Goal: Obtain resource: Obtain resource

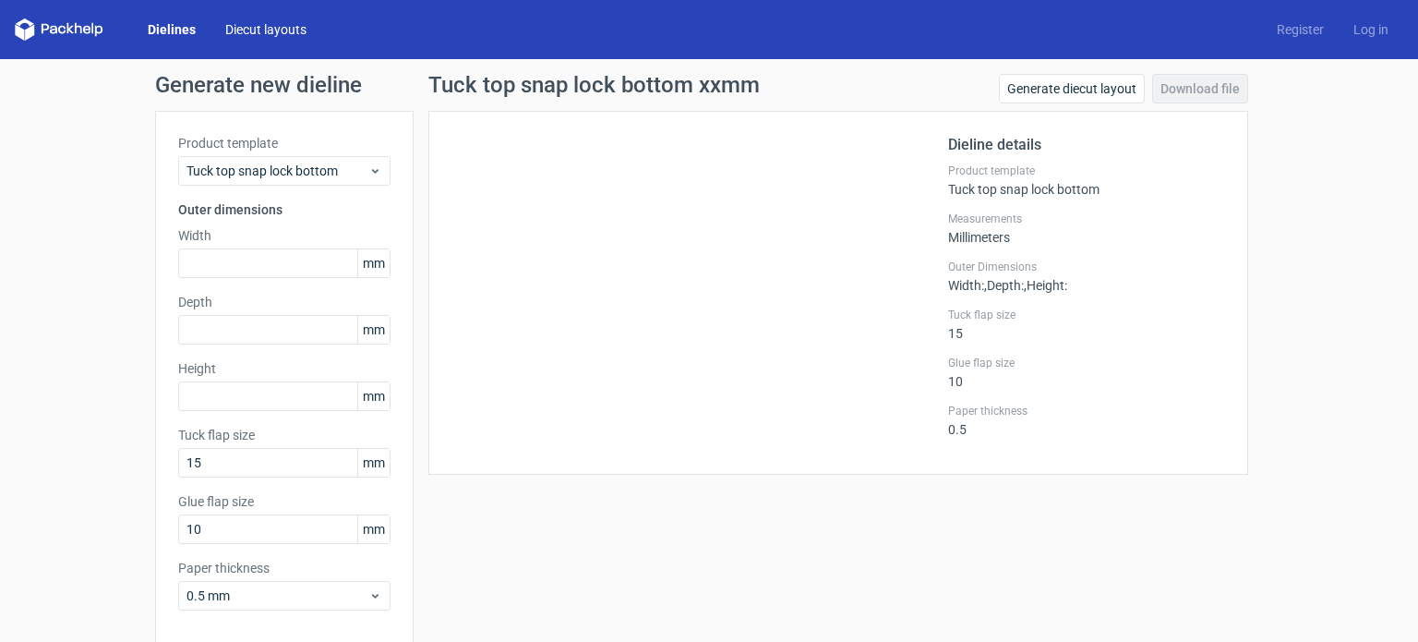
click at [273, 25] on link "Diecut layouts" at bounding box center [265, 29] width 111 height 18
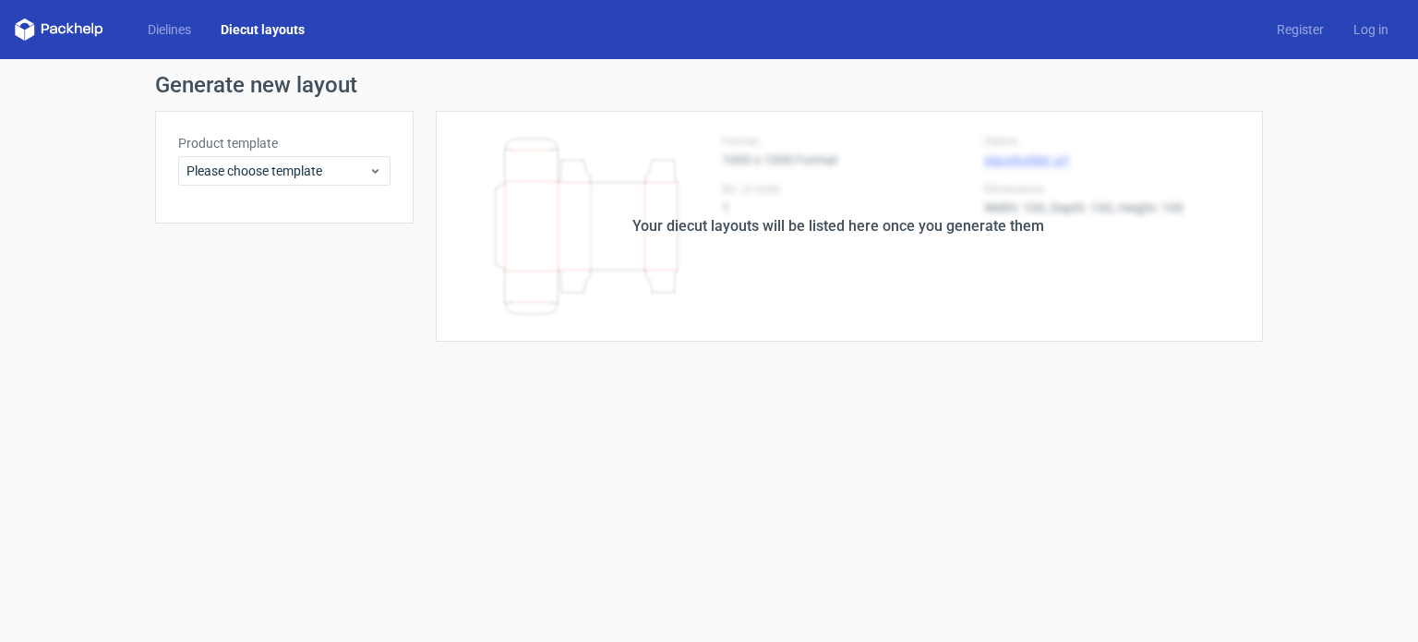
click at [583, 210] on div "Your diecut layouts will be listed here once you generate them" at bounding box center [838, 226] width 849 height 231
click at [369, 169] on icon at bounding box center [375, 170] width 14 height 15
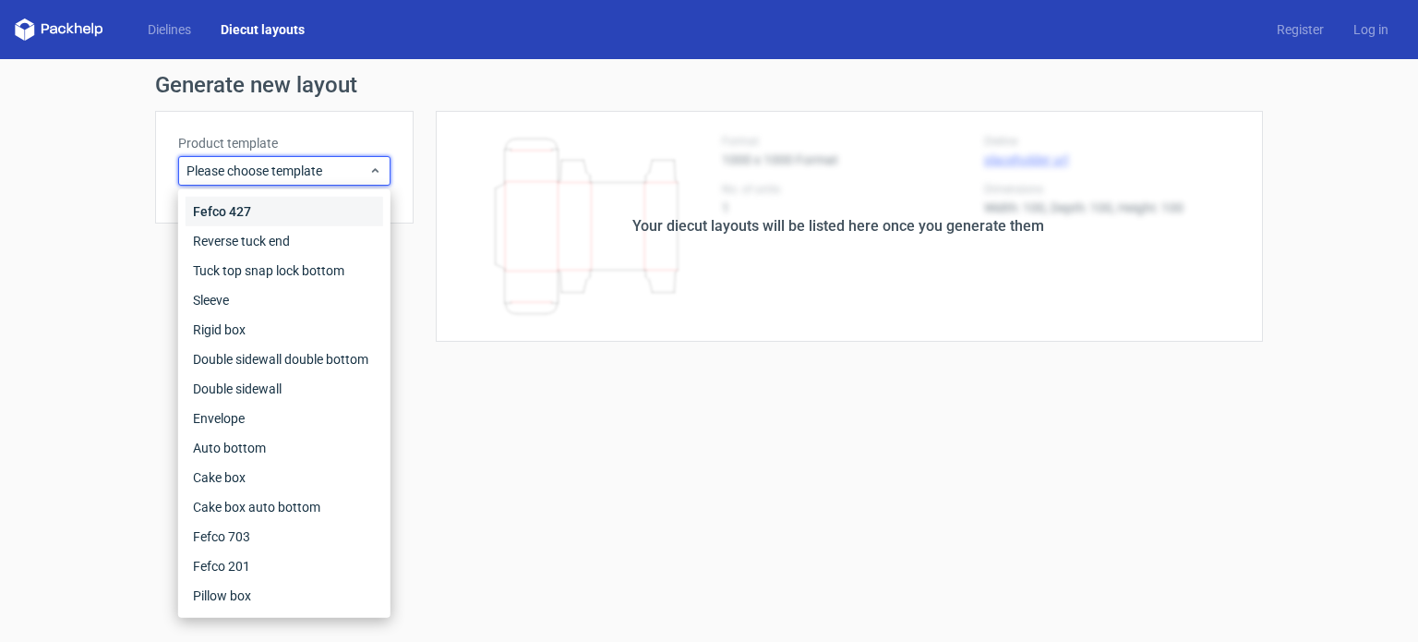
click at [239, 210] on div "Fefco 427" at bounding box center [285, 212] width 198 height 30
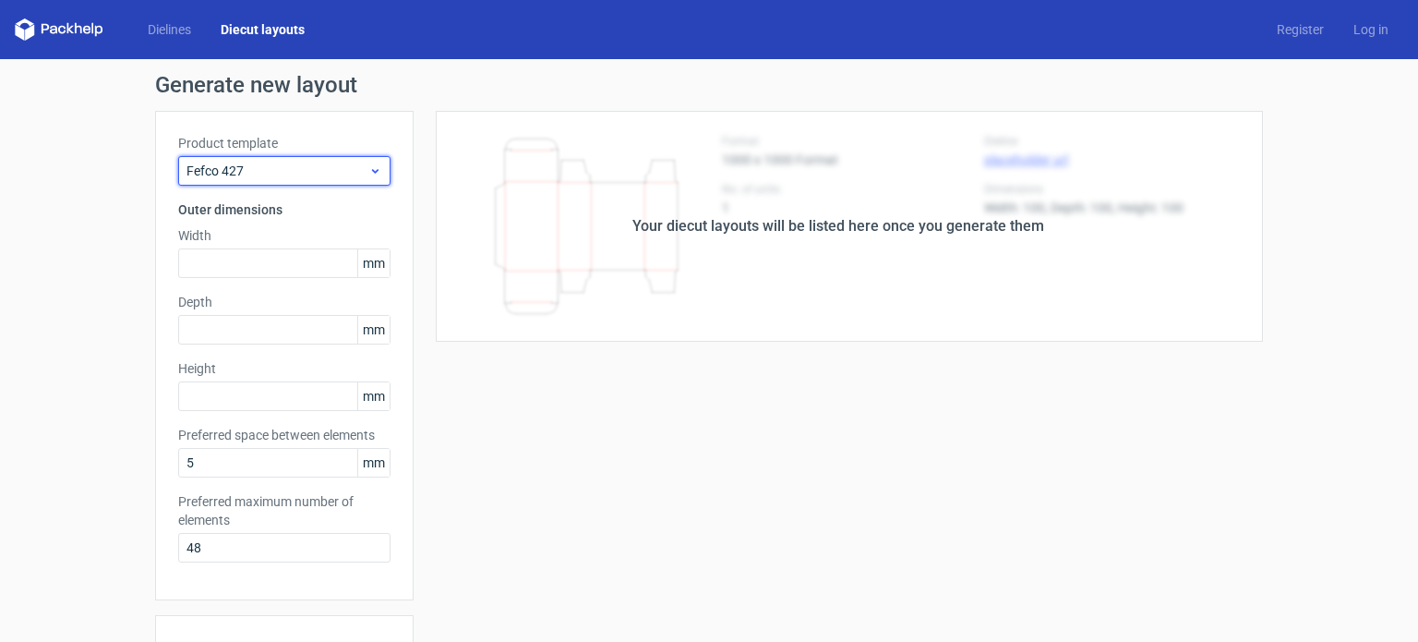
click at [369, 170] on icon at bounding box center [375, 170] width 14 height 15
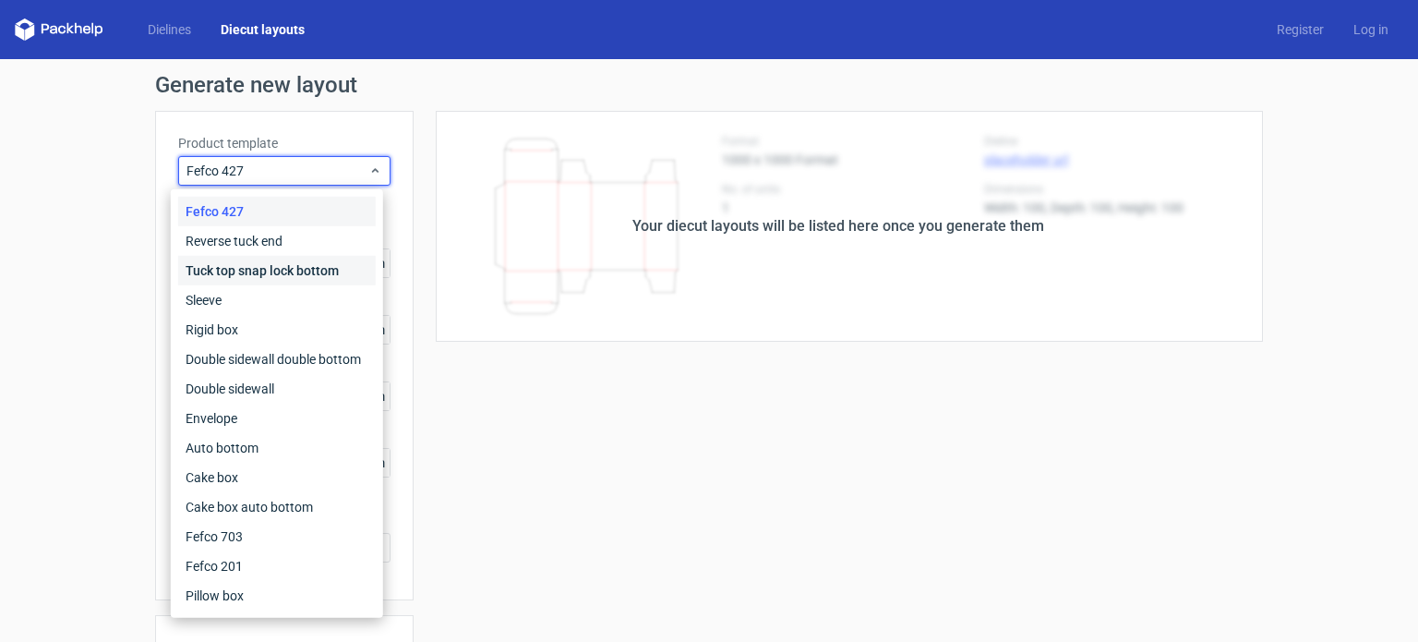
click at [253, 272] on div "Tuck top snap lock bottom" at bounding box center [277, 271] width 198 height 30
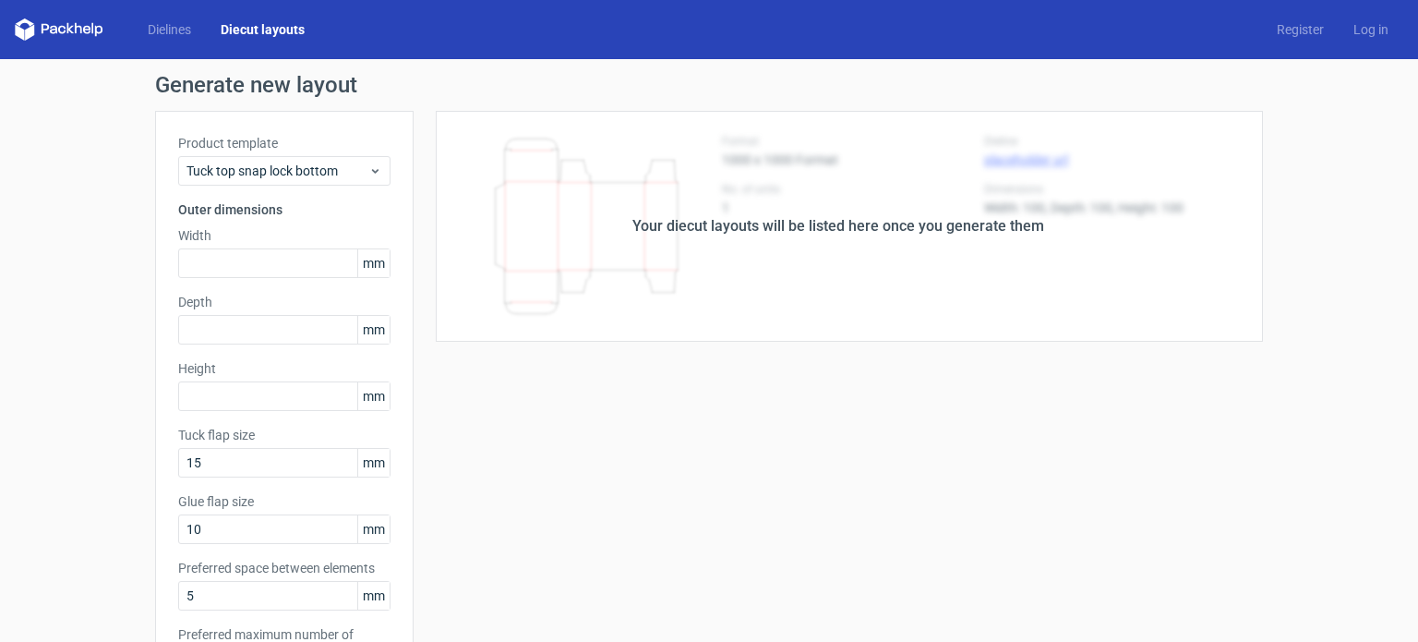
click at [792, 232] on div "Your diecut layouts will be listed here once you generate them" at bounding box center [838, 226] width 412 height 22
click at [1351, 33] on link "Log in" at bounding box center [1371, 29] width 65 height 18
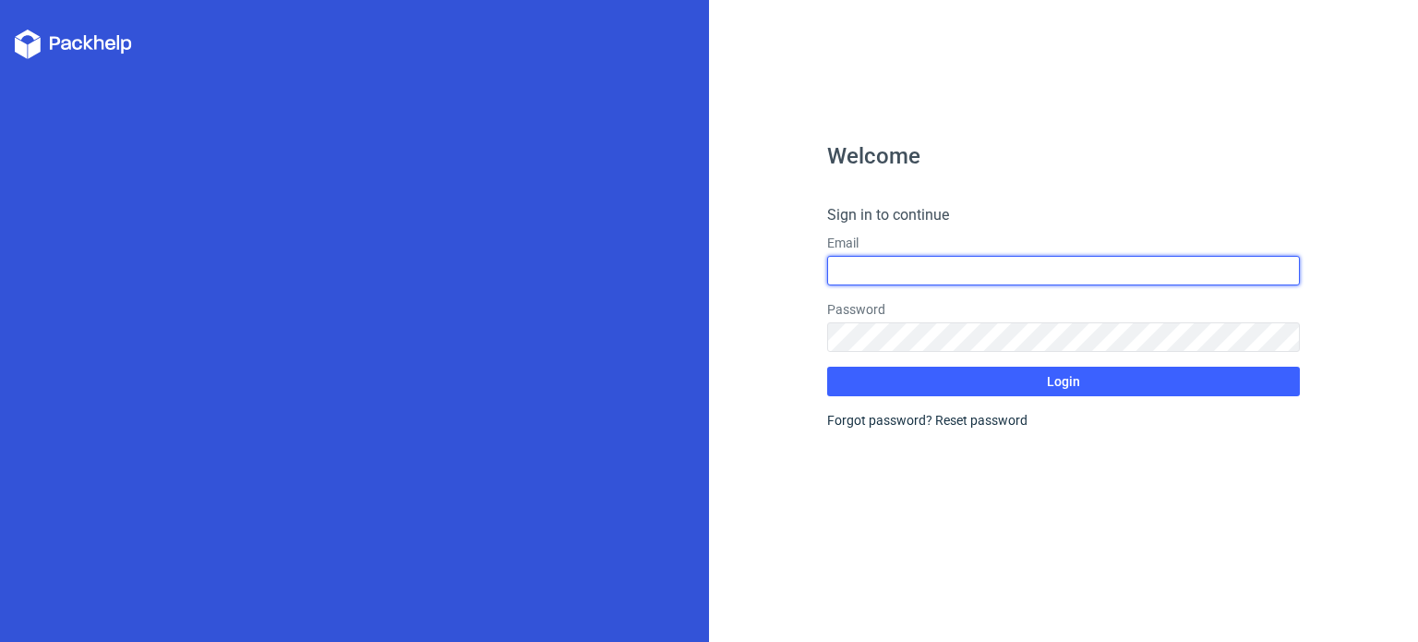
click at [959, 272] on input "text" at bounding box center [1063, 271] width 473 height 30
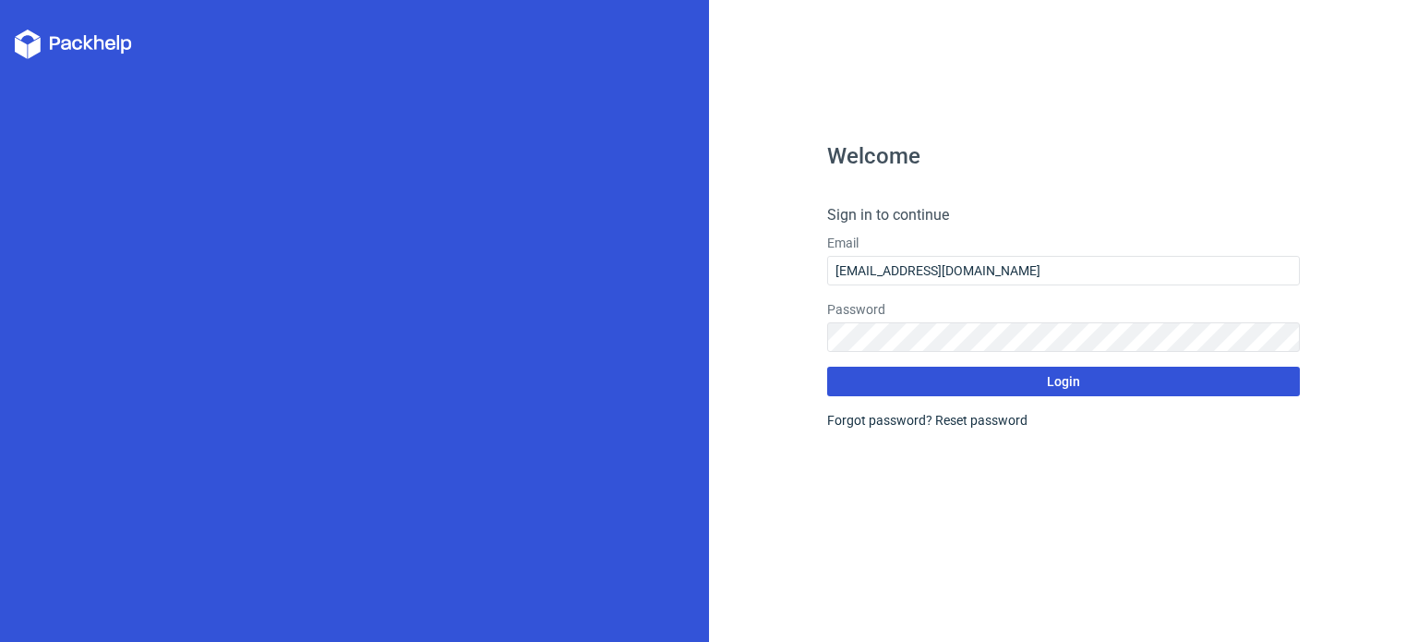
click at [1071, 380] on span "Login" at bounding box center [1063, 381] width 33 height 13
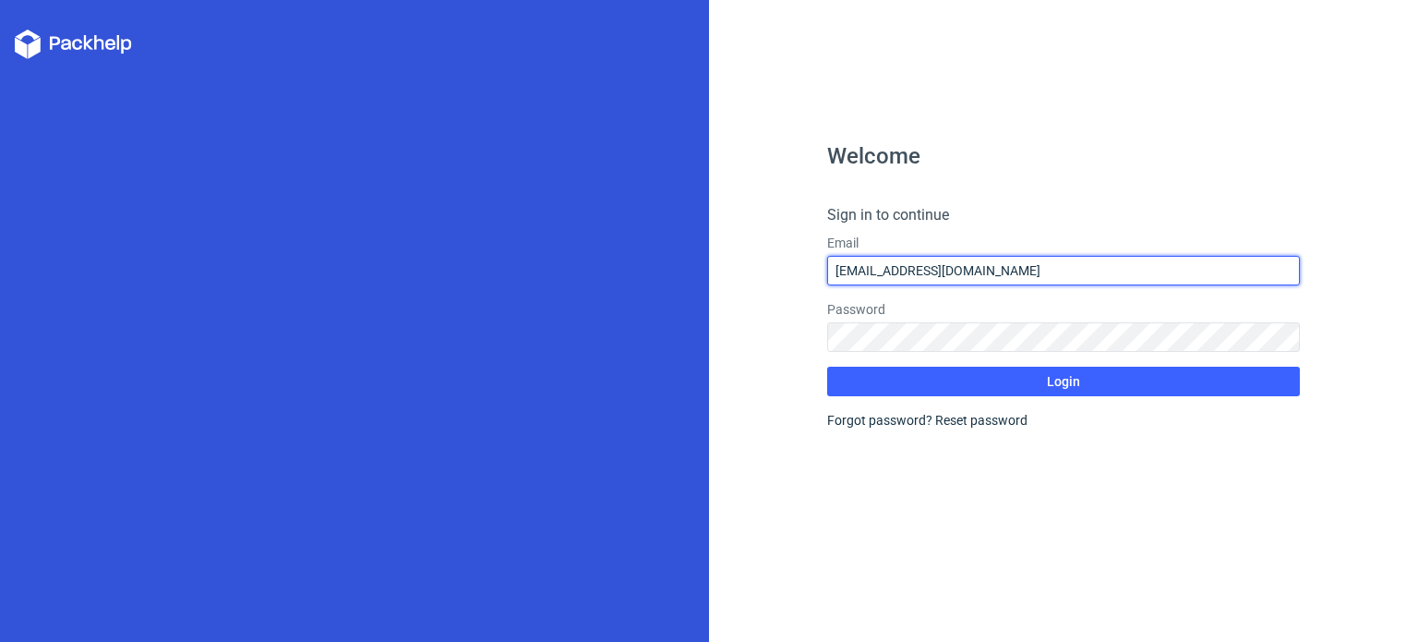
click at [931, 274] on input "[EMAIL_ADDRESS][DOMAIN_NAME]" at bounding box center [1063, 271] width 473 height 30
type input "[EMAIL_ADDRESS][DOMAIN_NAME]"
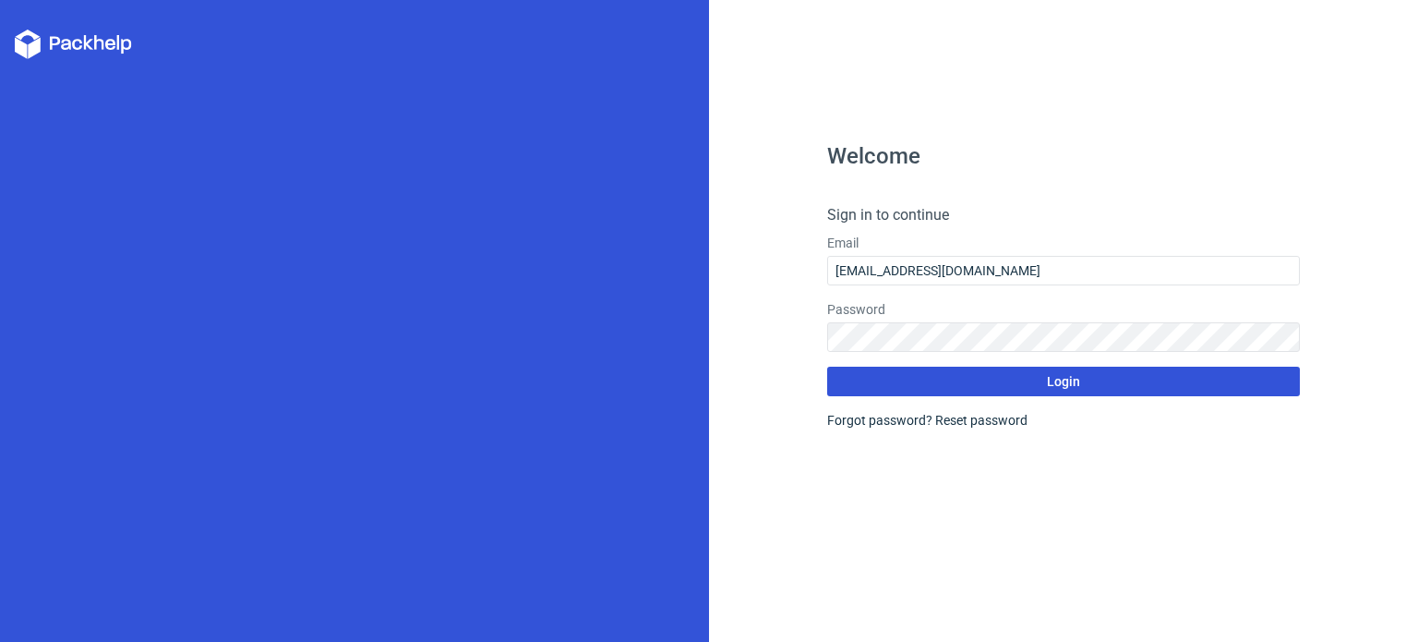
click at [1063, 380] on span "Login" at bounding box center [1063, 381] width 33 height 13
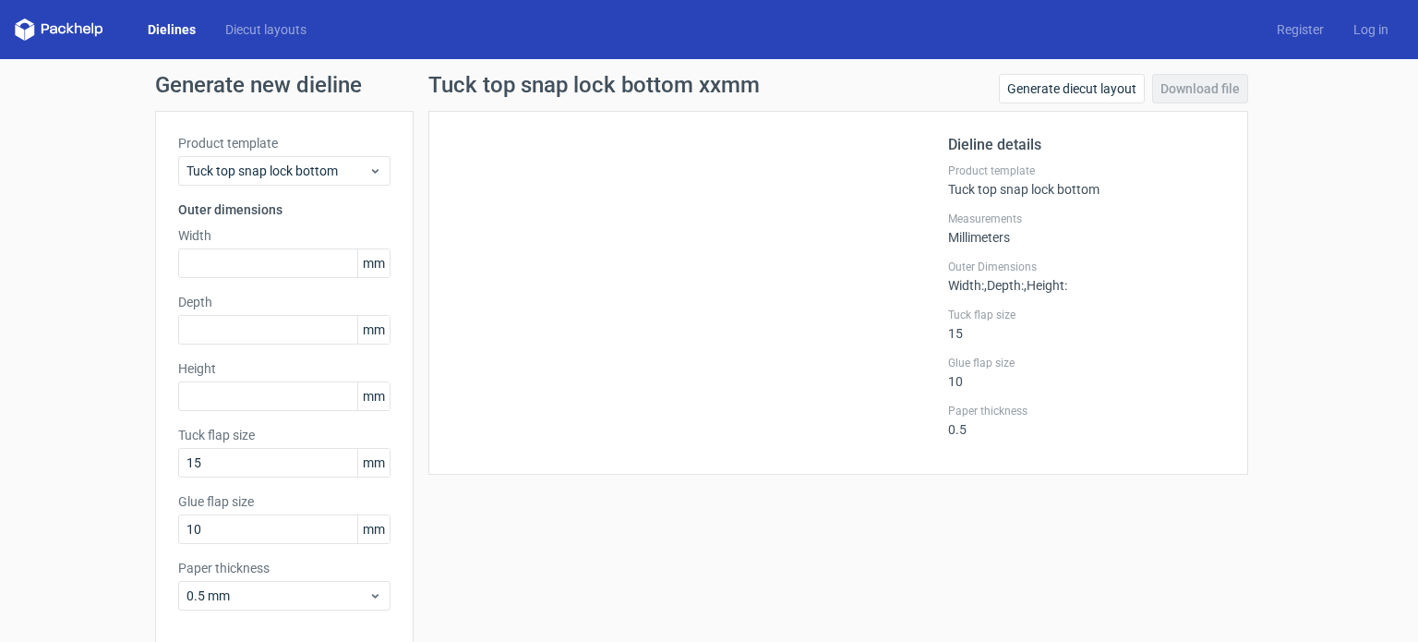
click at [195, 29] on link "Dielines" at bounding box center [172, 29] width 78 height 18
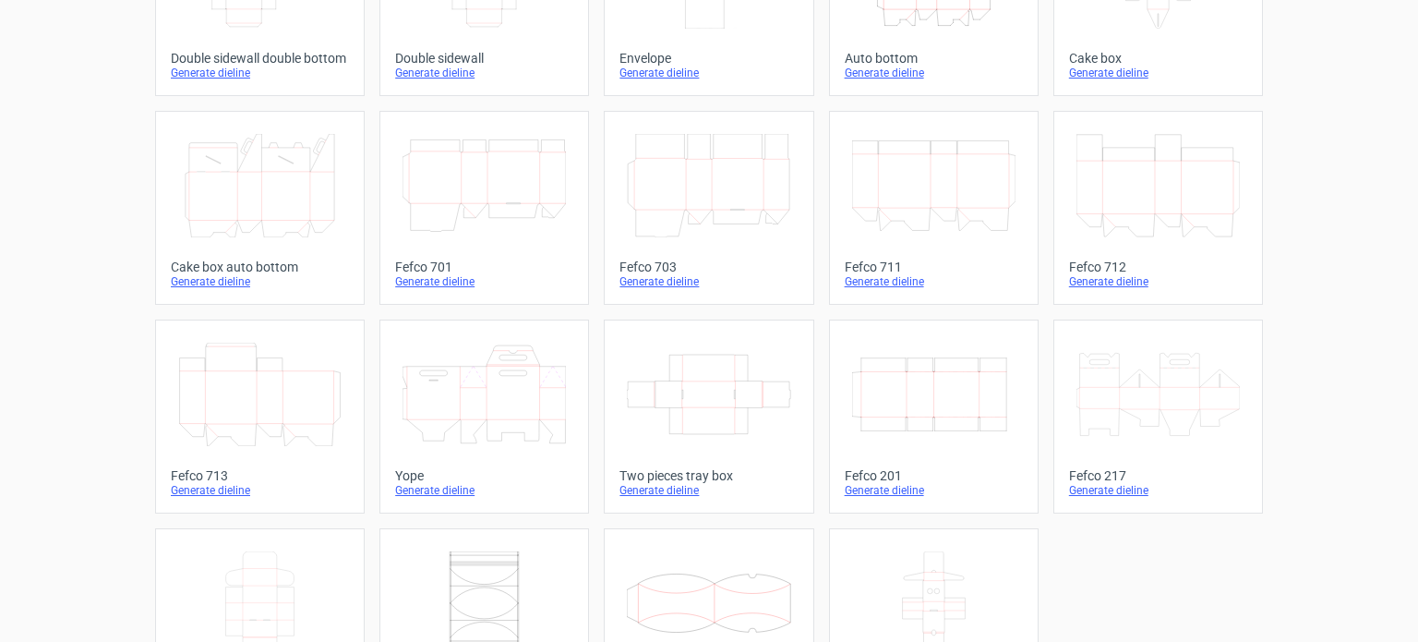
scroll to position [325, 0]
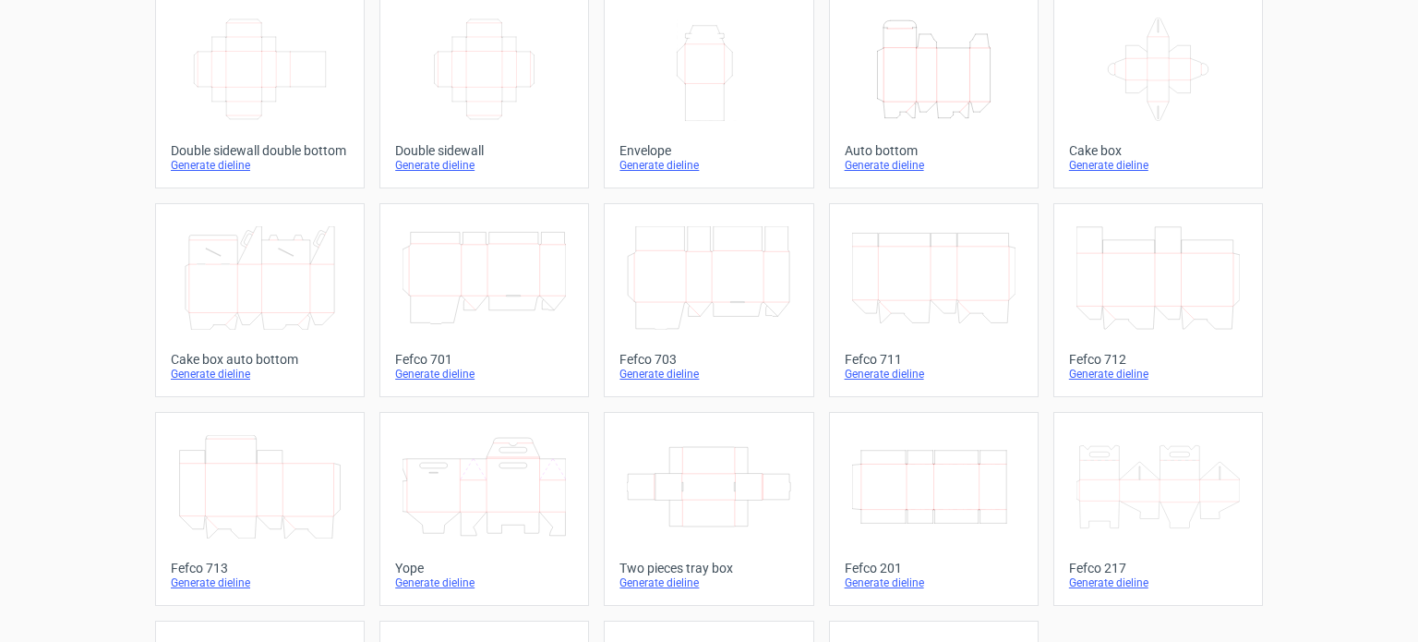
click at [265, 282] on icon at bounding box center [259, 277] width 163 height 103
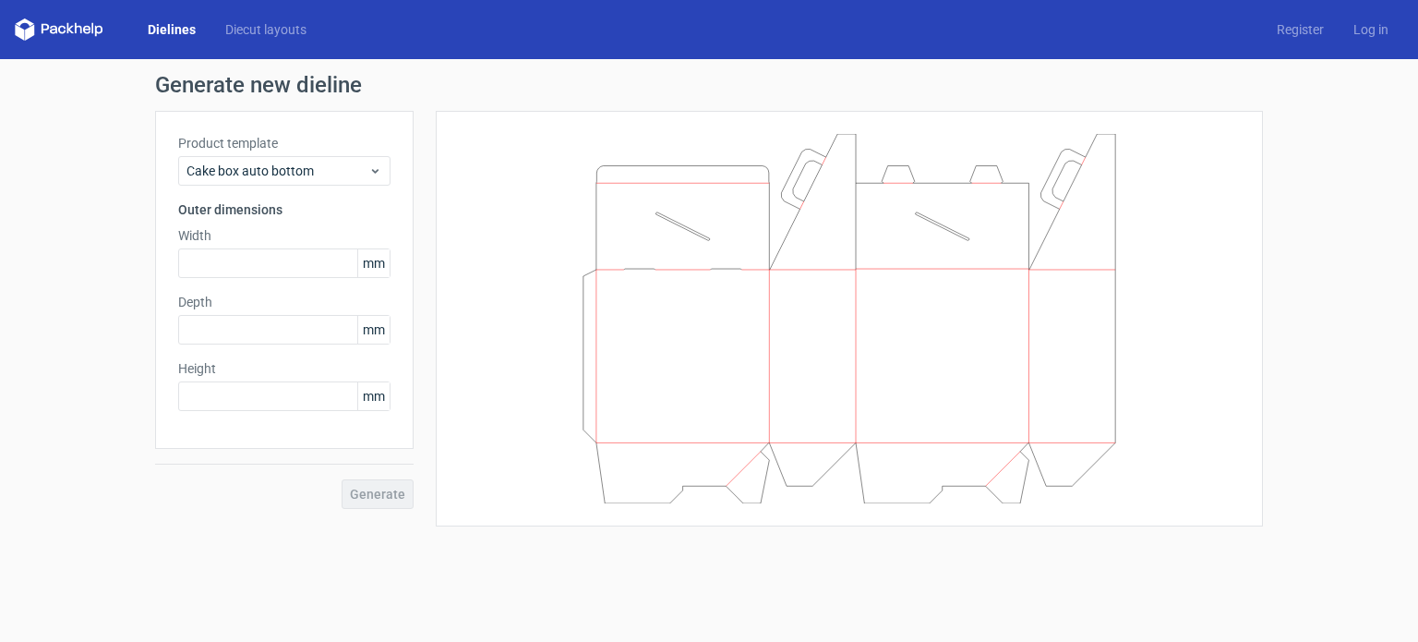
click at [596, 198] on icon at bounding box center [849, 318] width 554 height 369
click at [389, 498] on div "Generate" at bounding box center [284, 479] width 258 height 60
click at [628, 320] on icon at bounding box center [849, 318] width 554 height 369
